Goal: Information Seeking & Learning: Learn about a topic

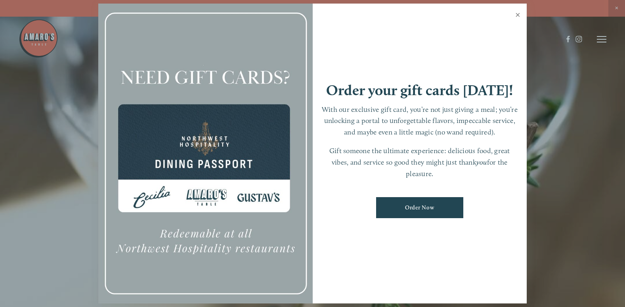
click at [518, 12] on link "Close" at bounding box center [517, 16] width 15 height 22
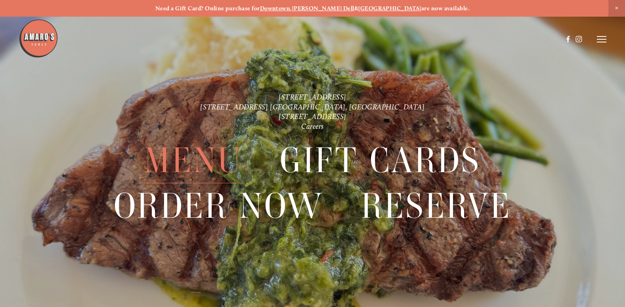
click at [203, 160] on span "Menu" at bounding box center [193, 161] width 98 height 46
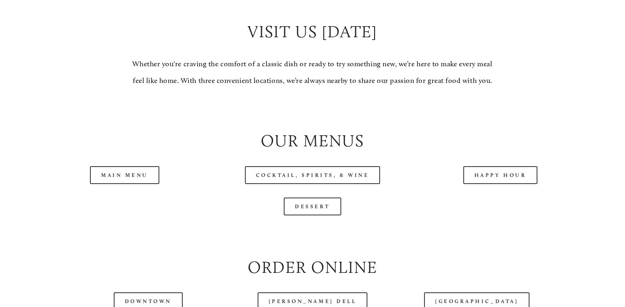
scroll to position [753, 0]
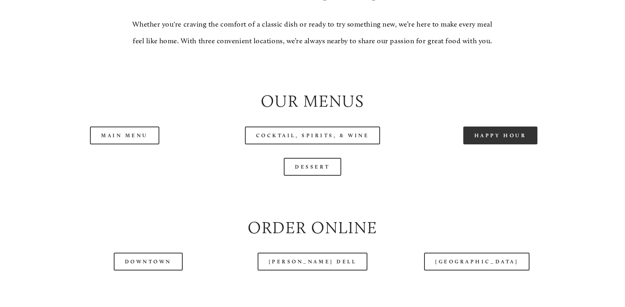
click at [498, 144] on link "Happy Hour" at bounding box center [501, 135] width 75 height 18
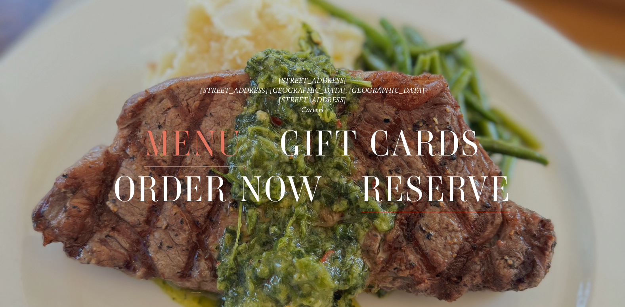
scroll to position [1837, 0]
